Goal: Task Accomplishment & Management: Manage account settings

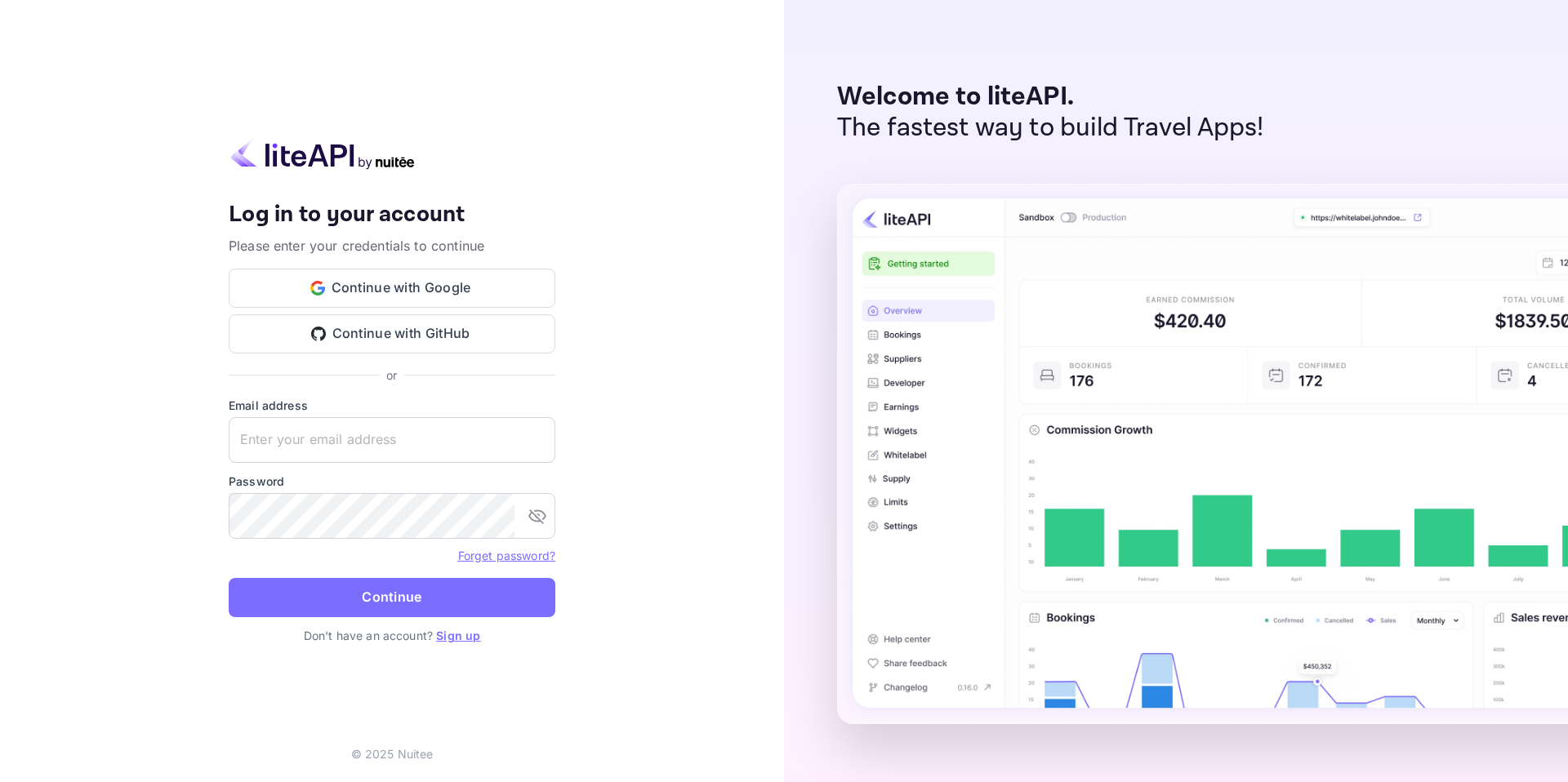
type input "[PERSON_NAME][EMAIL_ADDRESS][DOMAIN_NAME]"
click at [394, 597] on button "Continue" at bounding box center [392, 598] width 327 height 39
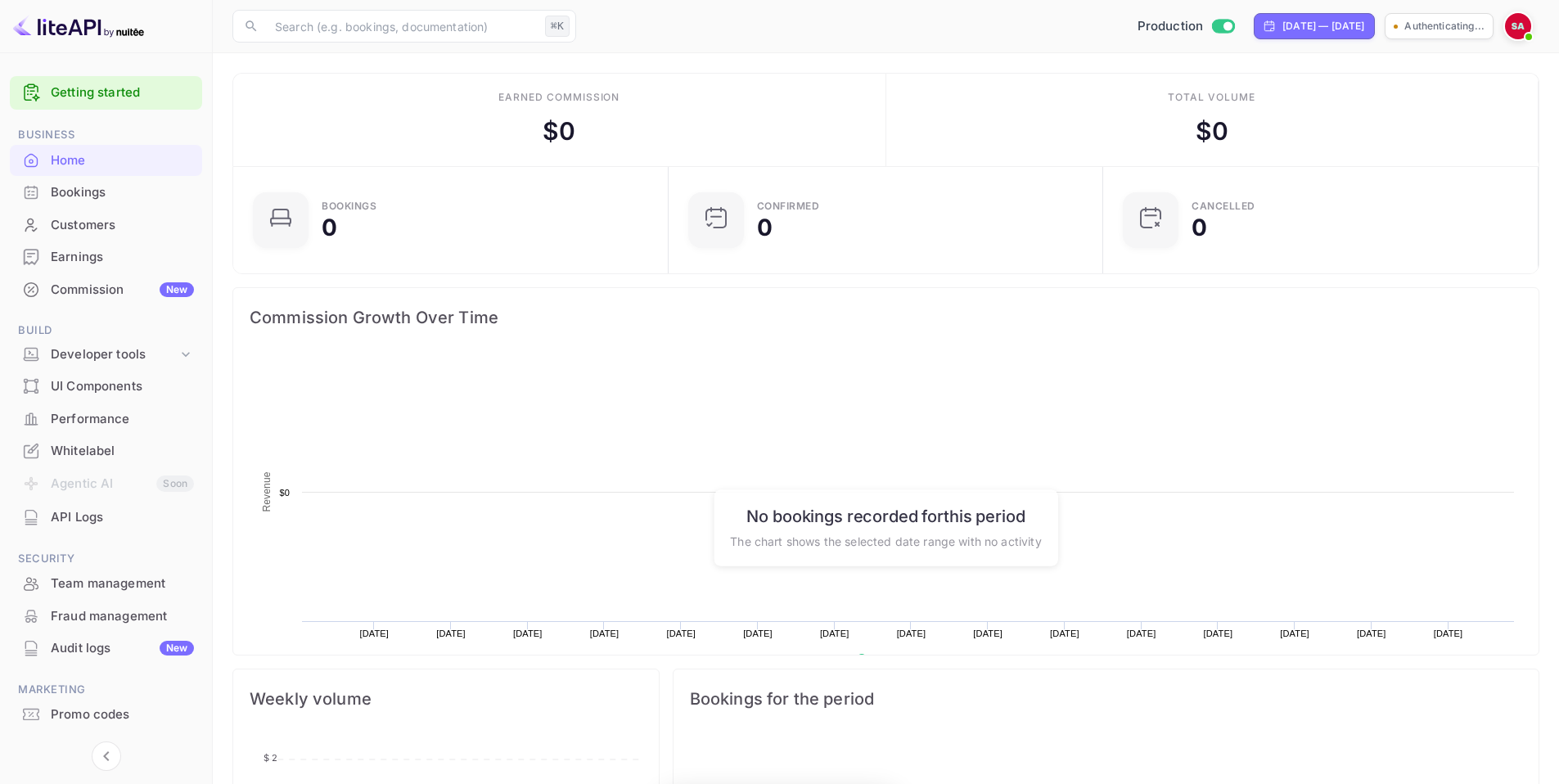
scroll to position [254, 412]
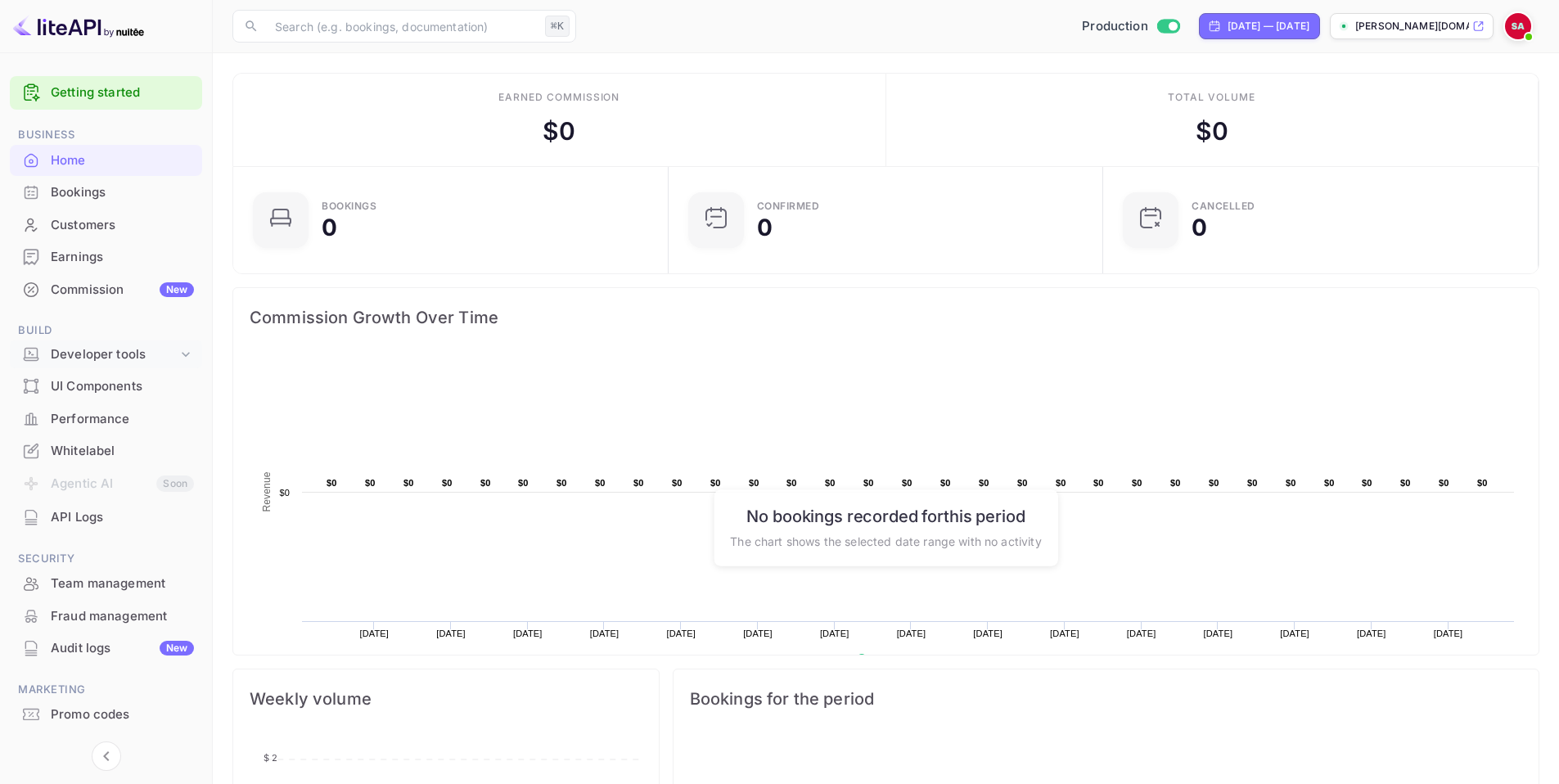
click at [131, 353] on div "Developer tools" at bounding box center [114, 355] width 126 height 19
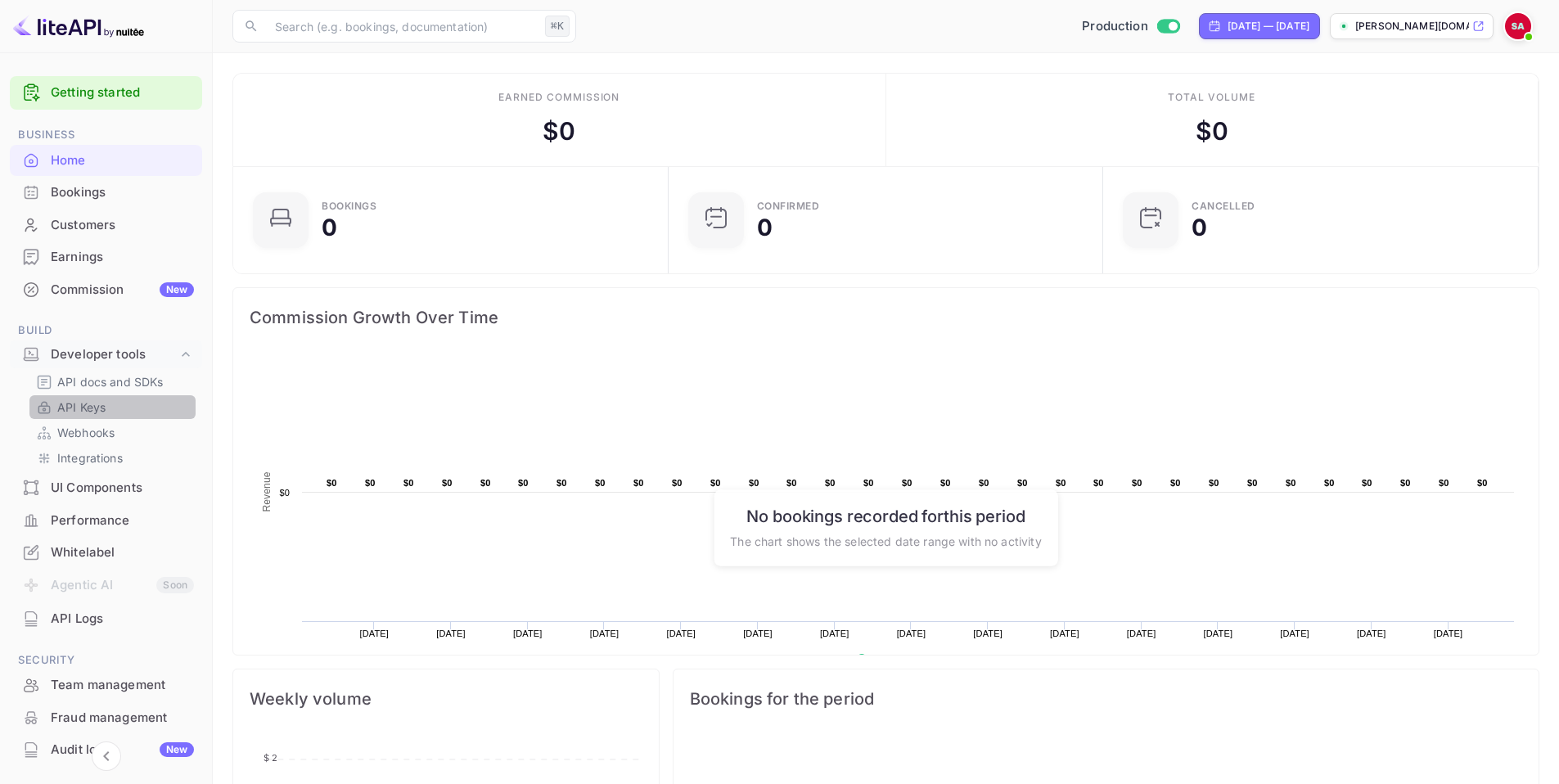
click at [115, 406] on link "API Keys" at bounding box center [112, 407] width 153 height 17
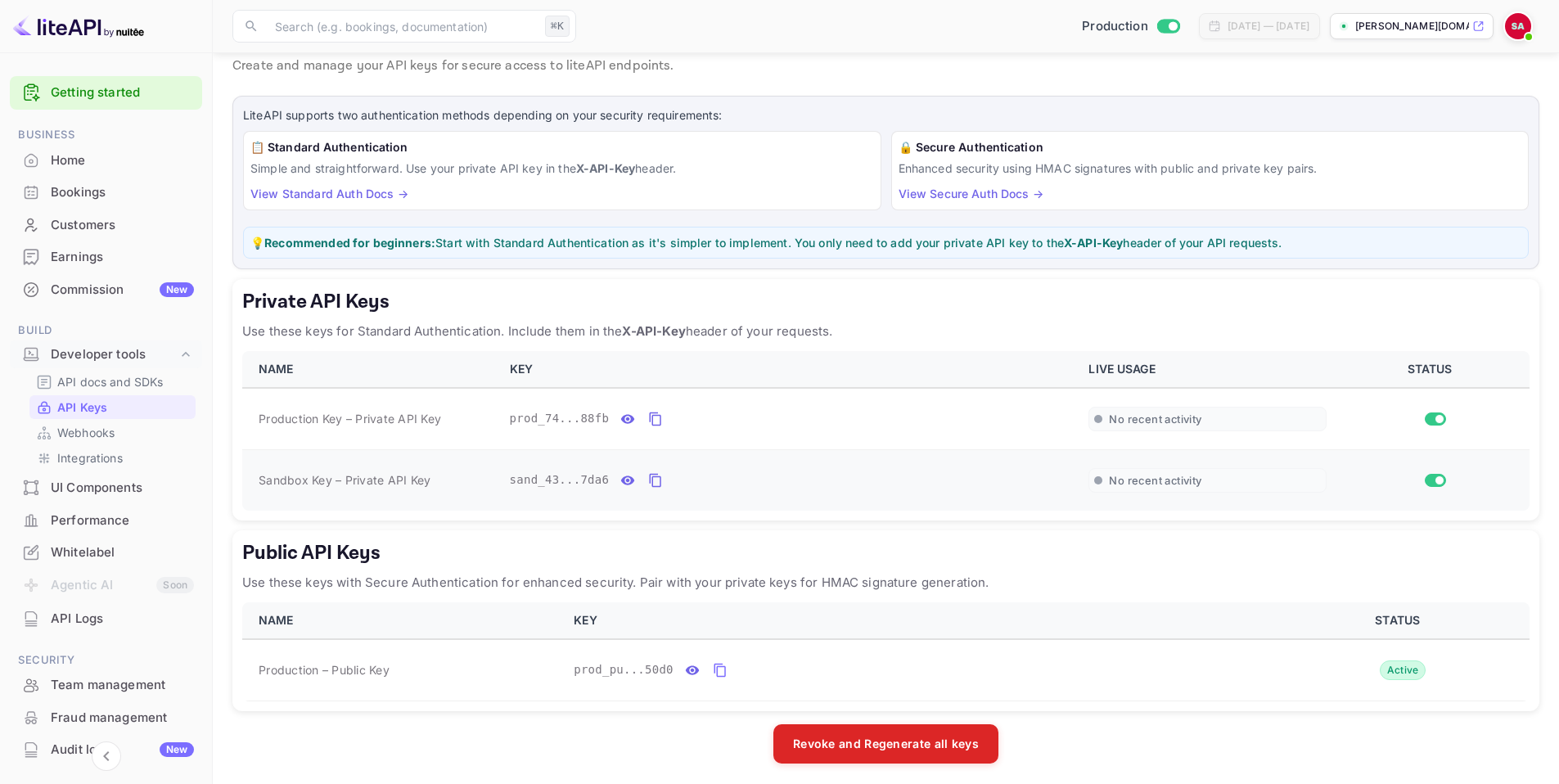
scroll to position [58, 0]
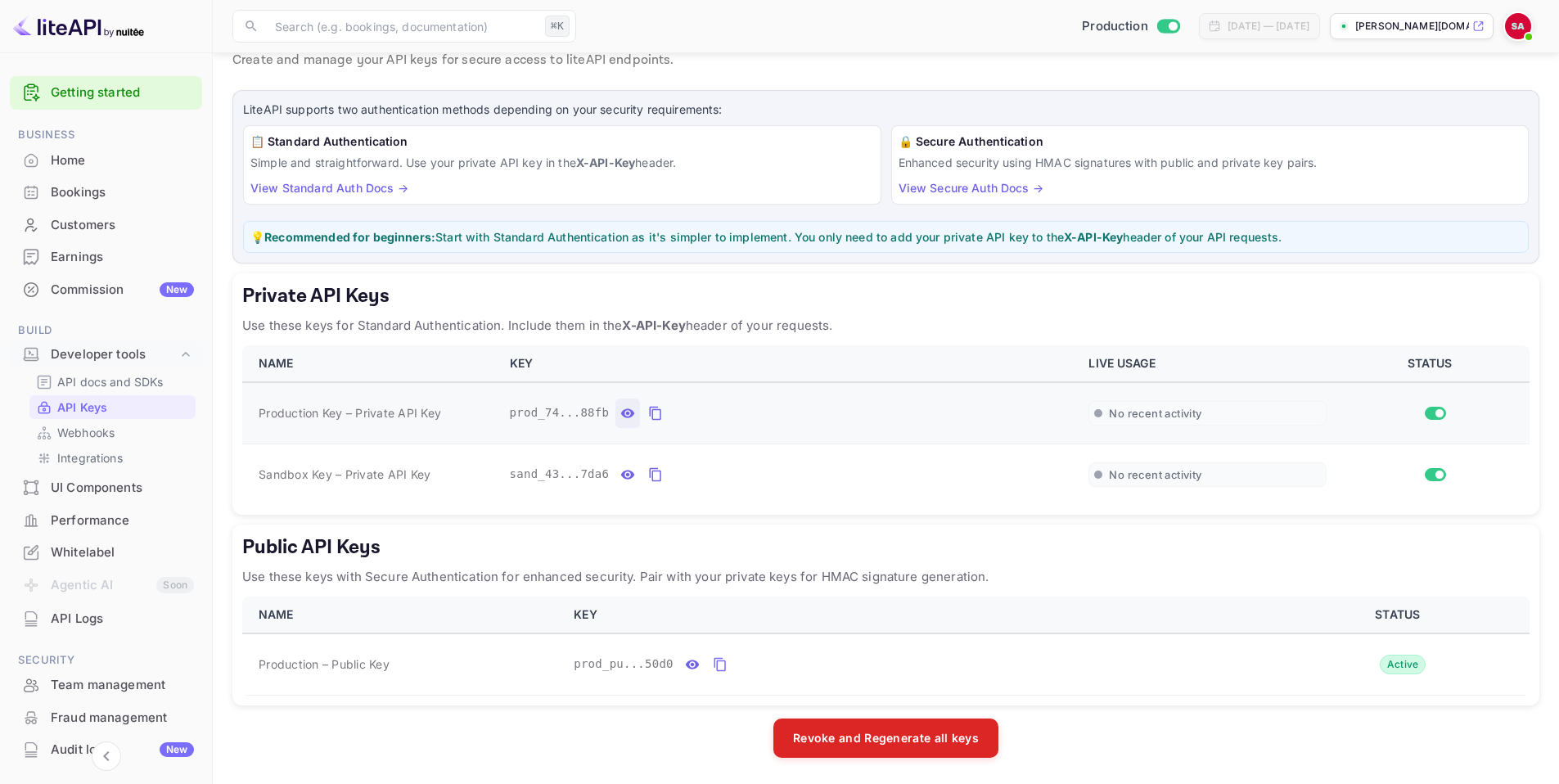
click at [627, 413] on icon "private api keys table" at bounding box center [628, 412] width 14 height 9
click at [658, 413] on icon "private api keys table" at bounding box center [655, 413] width 14 height 20
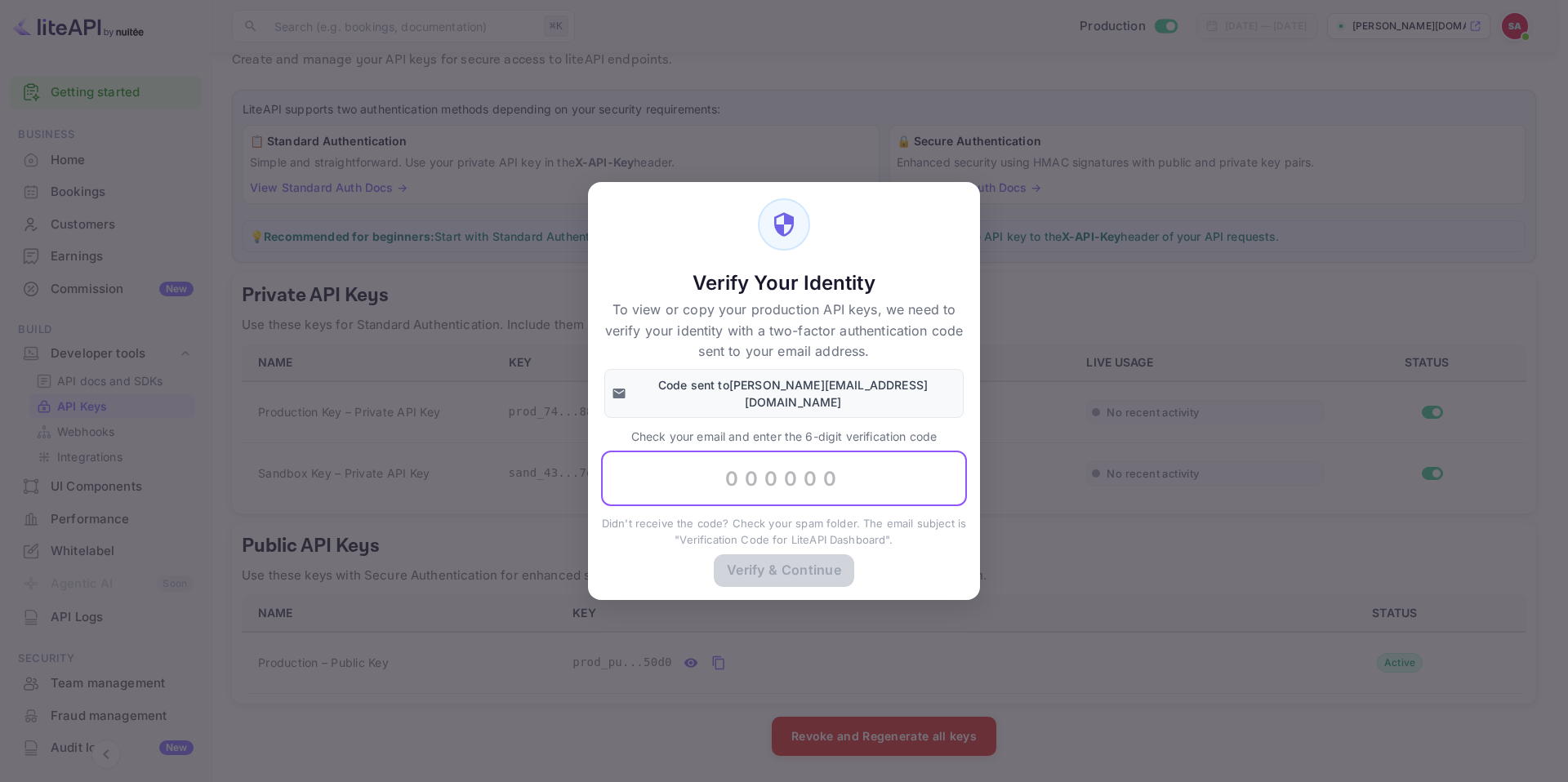
click at [778, 466] on input "text" at bounding box center [784, 479] width 366 height 56
click at [757, 479] on input "text" at bounding box center [784, 479] width 366 height 56
paste input "589588"
type input "589588"
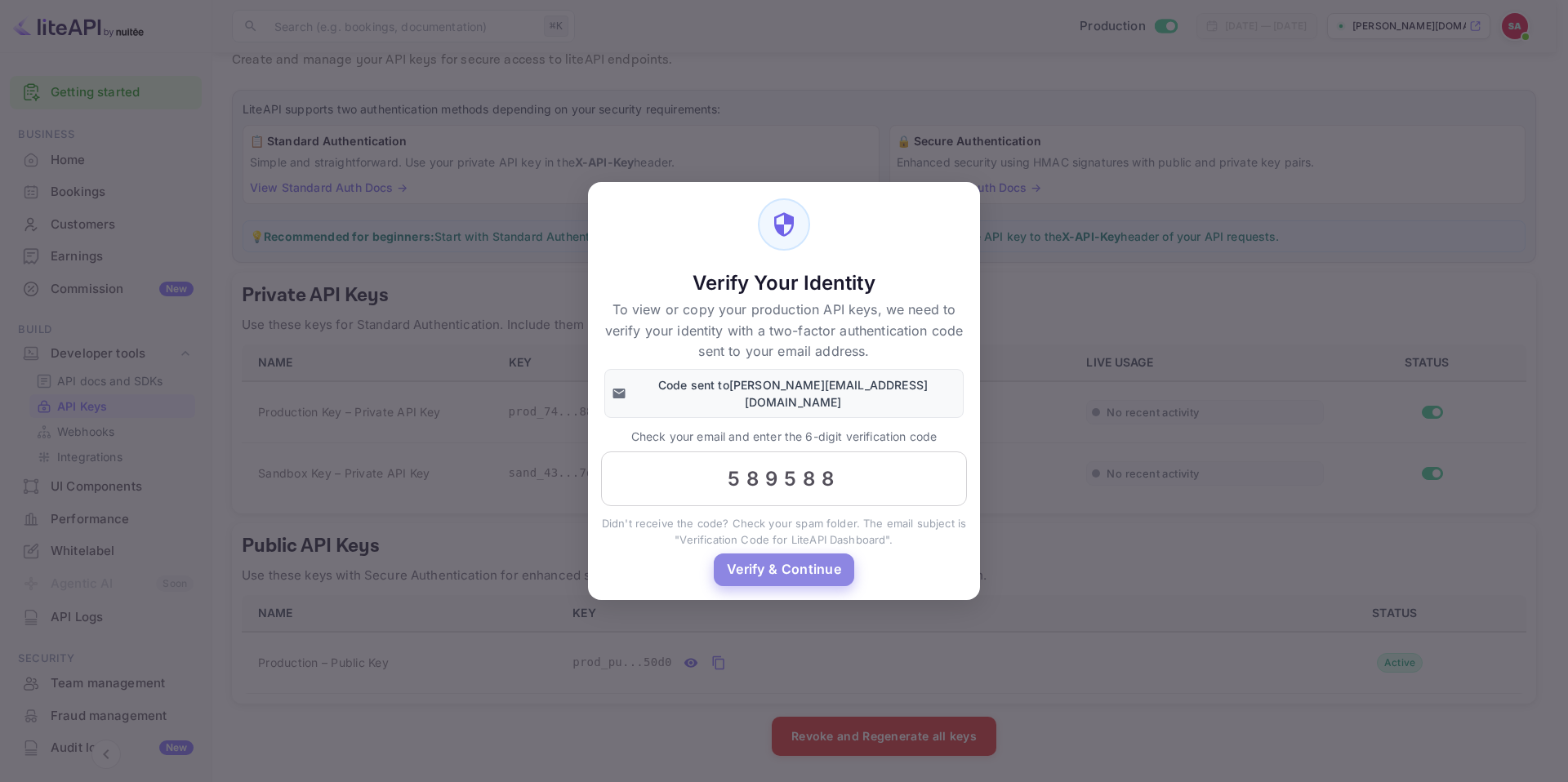
click at [767, 560] on button "Verify & Continue" at bounding box center [784, 570] width 141 height 32
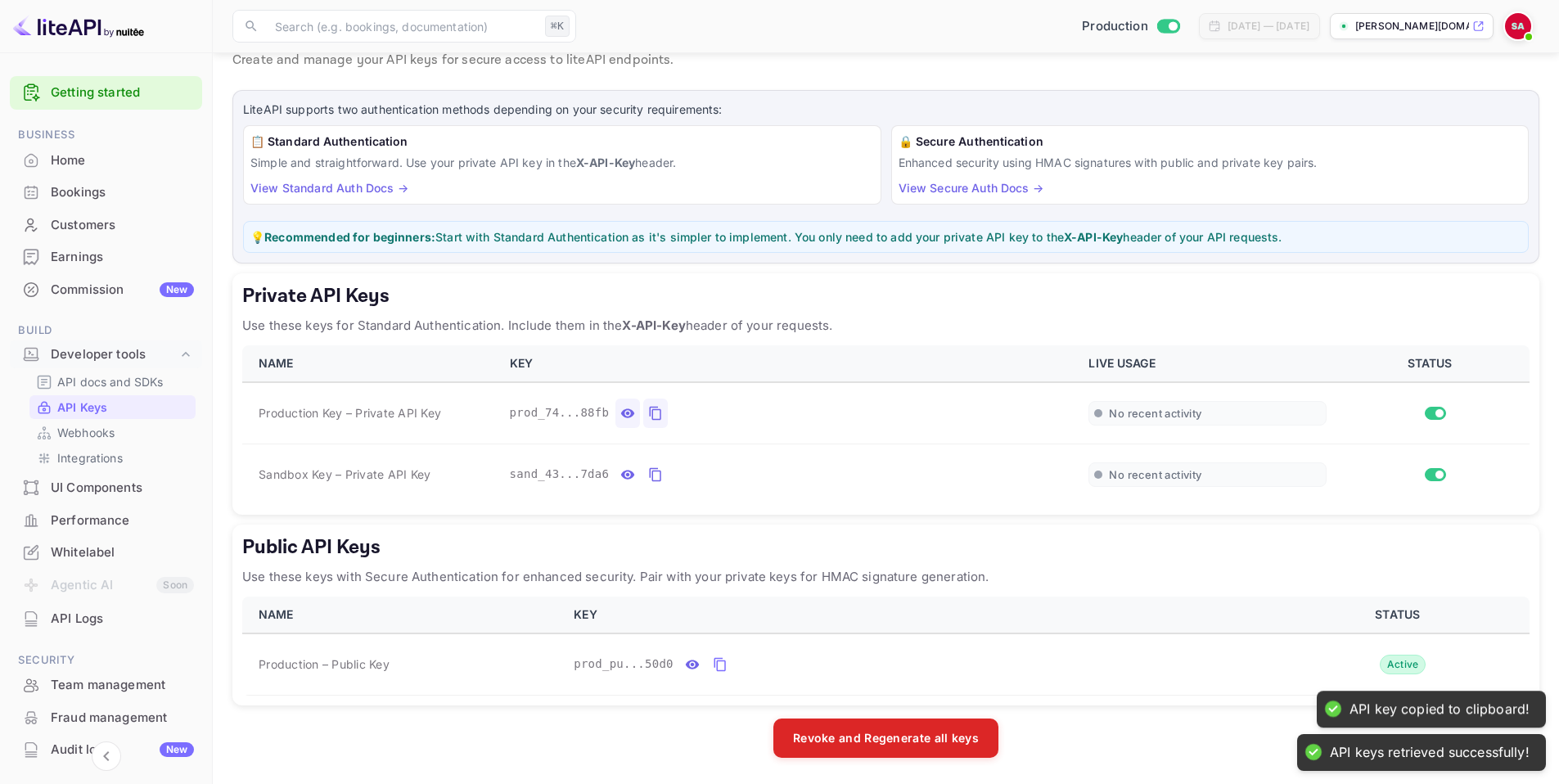
click at [620, 412] on icon "private api keys table" at bounding box center [627, 413] width 14 height 20
click at [848, 413] on icon "private api keys table" at bounding box center [847, 413] width 14 height 20
